Goal: Task Accomplishment & Management: Manage account settings

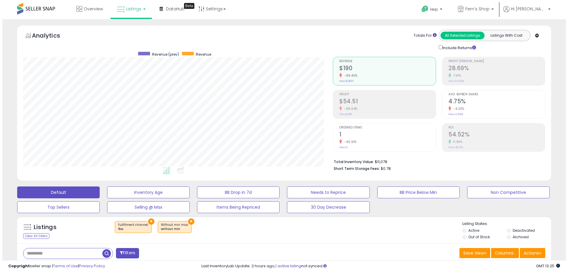
scroll to position [59, 0]
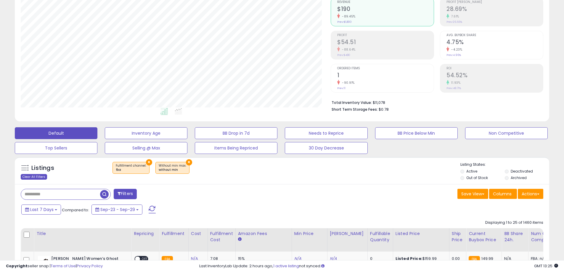
click at [38, 177] on div "Clear All Filters" at bounding box center [34, 177] width 26 height 6
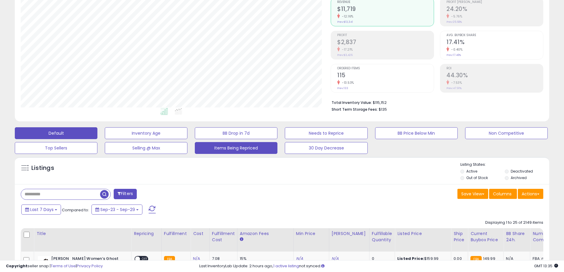
scroll to position [0, 0]
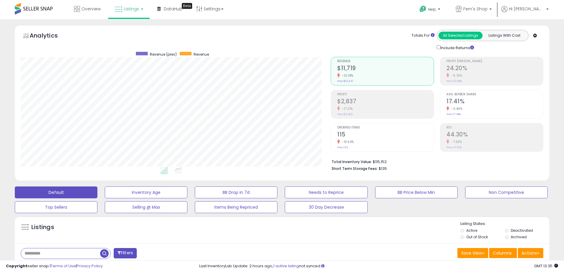
click at [136, 10] on span "Listings" at bounding box center [131, 9] width 15 height 6
click at [132, 26] on icon at bounding box center [133, 29] width 26 height 8
